Goal: Information Seeking & Learning: Learn about a topic

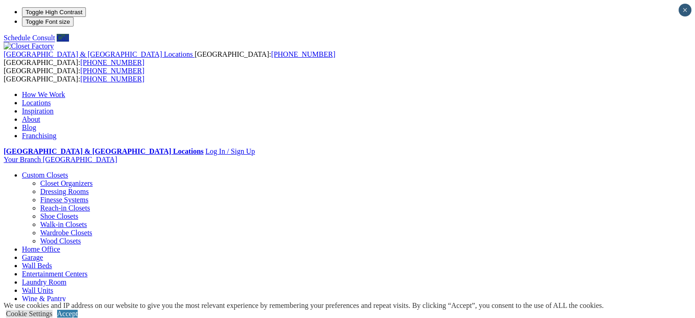
click at [60, 245] on link "Home Office" at bounding box center [41, 249] width 38 height 8
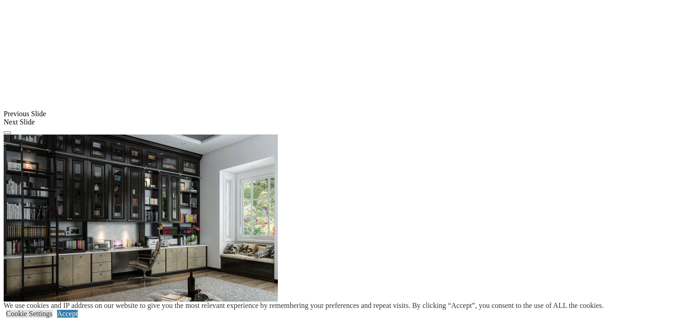
scroll to position [807, 0]
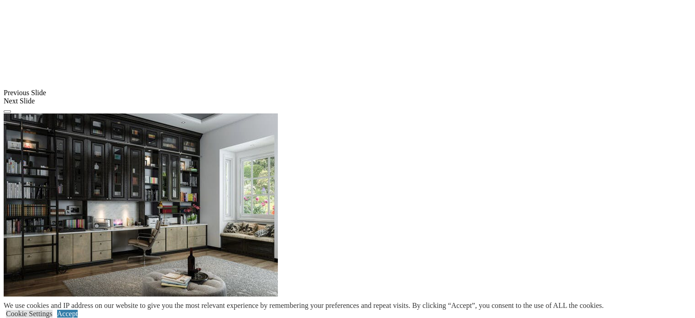
drag, startPoint x: 695, startPoint y: 104, endPoint x: 700, endPoint y: 111, distance: 8.8
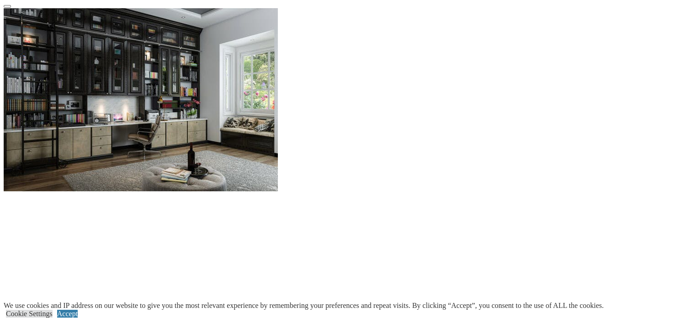
scroll to position [958, 0]
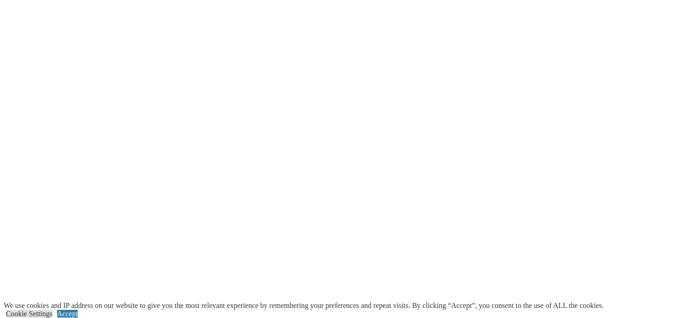
scroll to position [1124, 0]
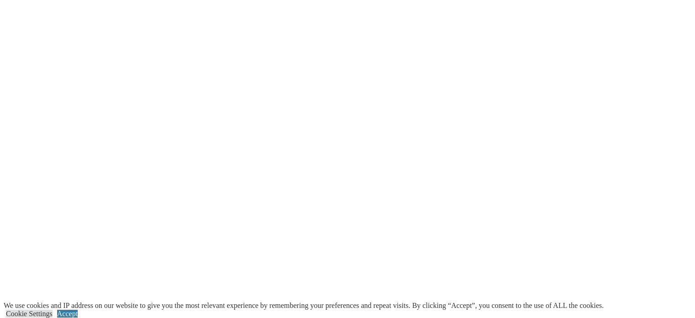
scroll to position [1307, 0]
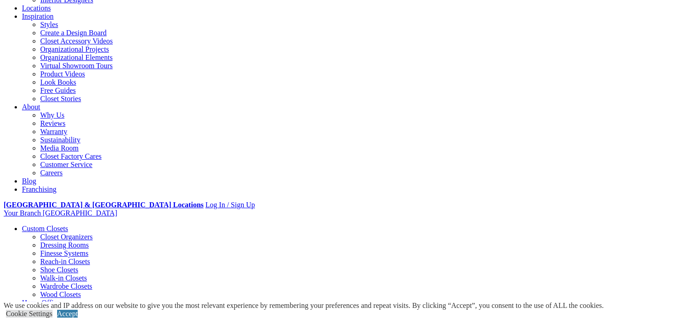
scroll to position [196, 0]
